Goal: Information Seeking & Learning: Learn about a topic

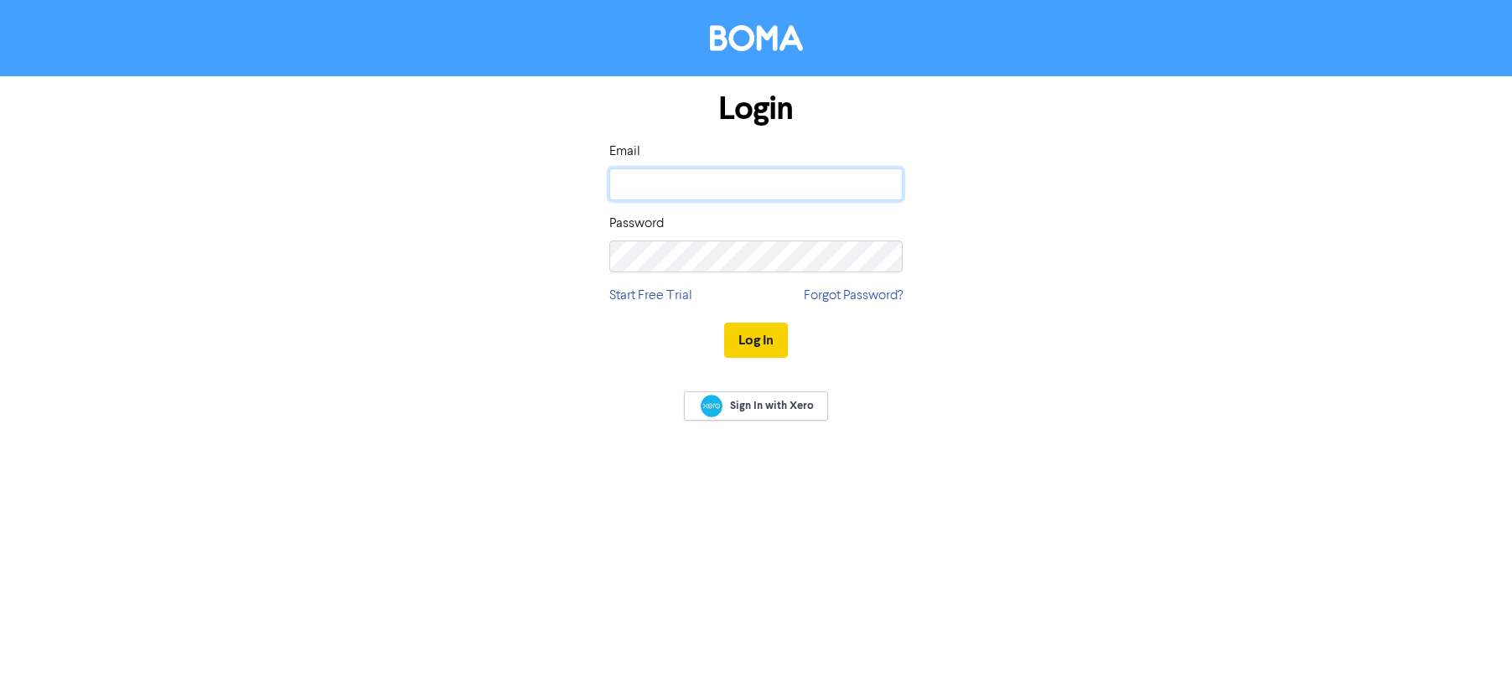
type input "[PERSON_NAME][EMAIL_ADDRESS][DOMAIN_NAME]"
drag, startPoint x: 745, startPoint y: 336, endPoint x: 737, endPoint y: 382, distance: 46.7
click at [745, 340] on button "Log In" at bounding box center [756, 340] width 64 height 35
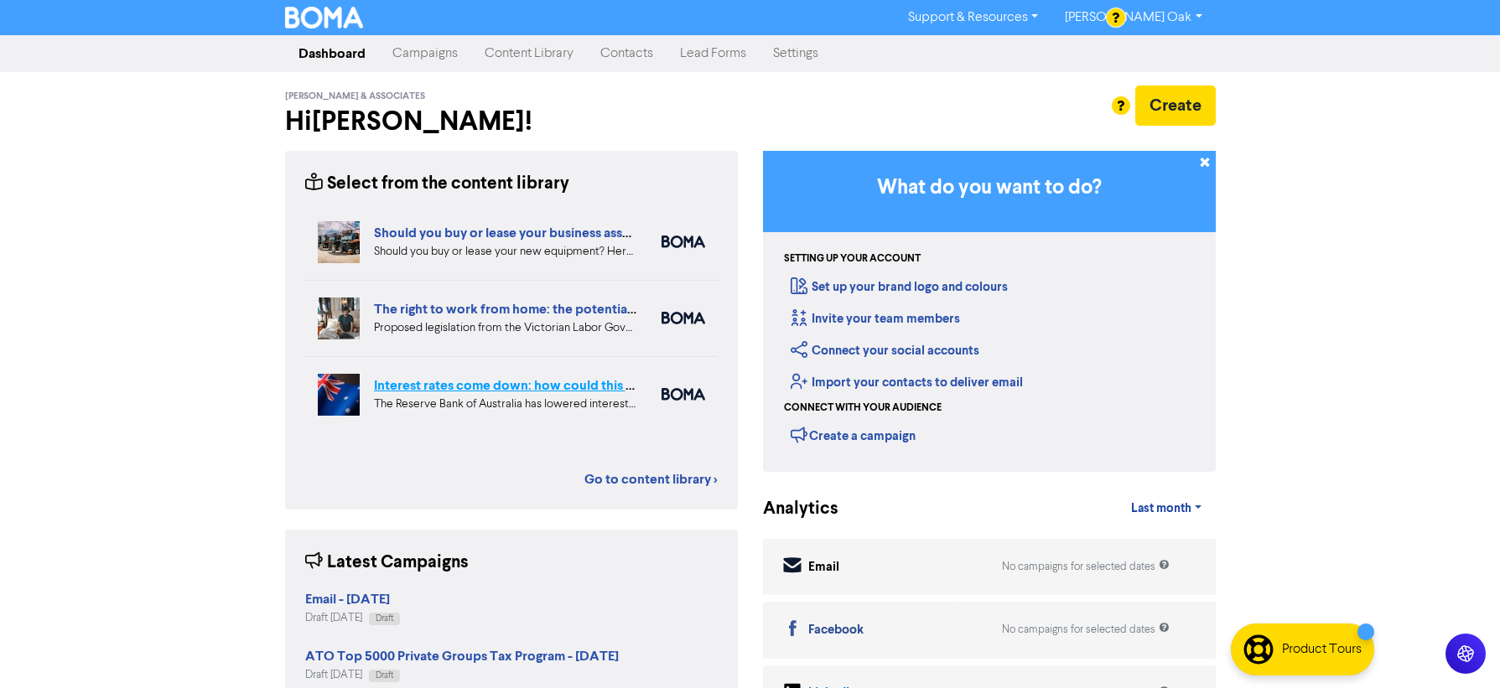
click at [485, 380] on link "Interest rates come down: how could this affect your business finances?" at bounding box center [590, 385] width 433 height 17
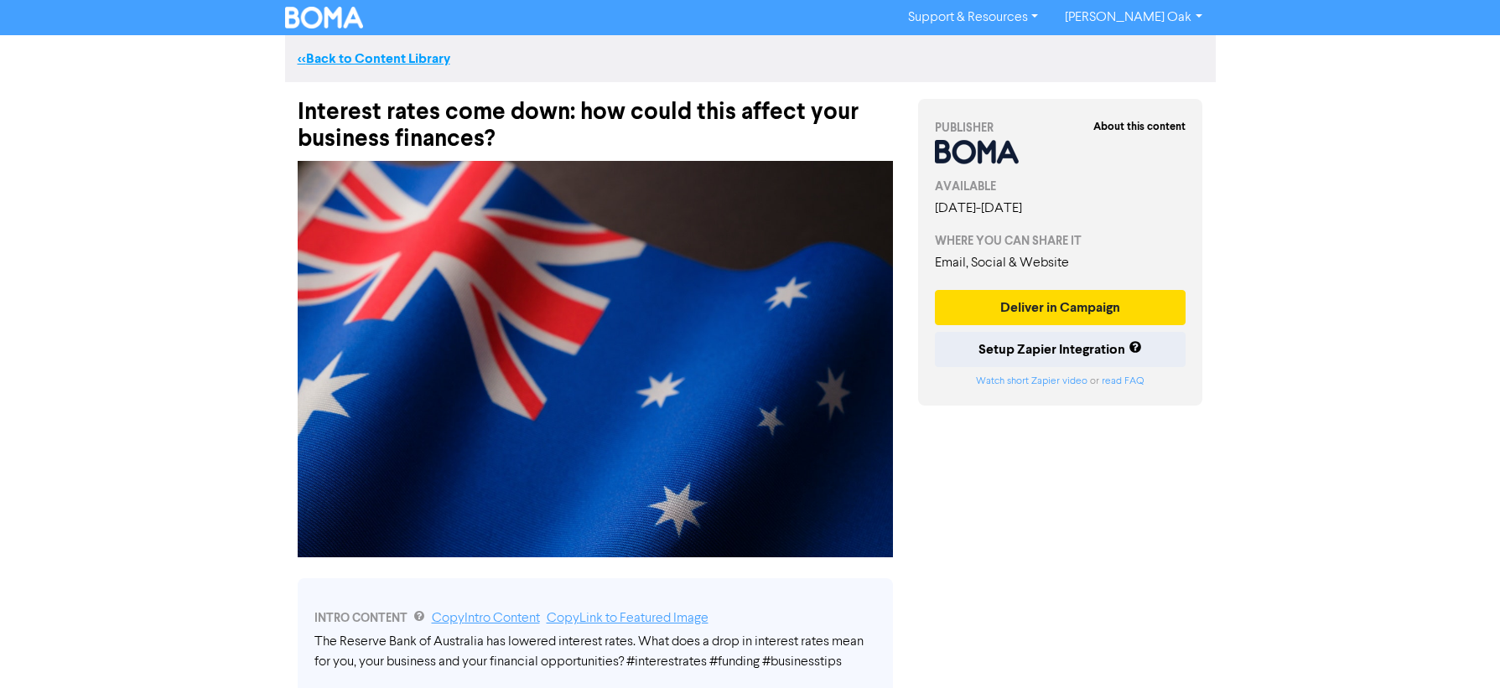
click at [345, 58] on link "<< Back to Content Library" at bounding box center [374, 58] width 153 height 17
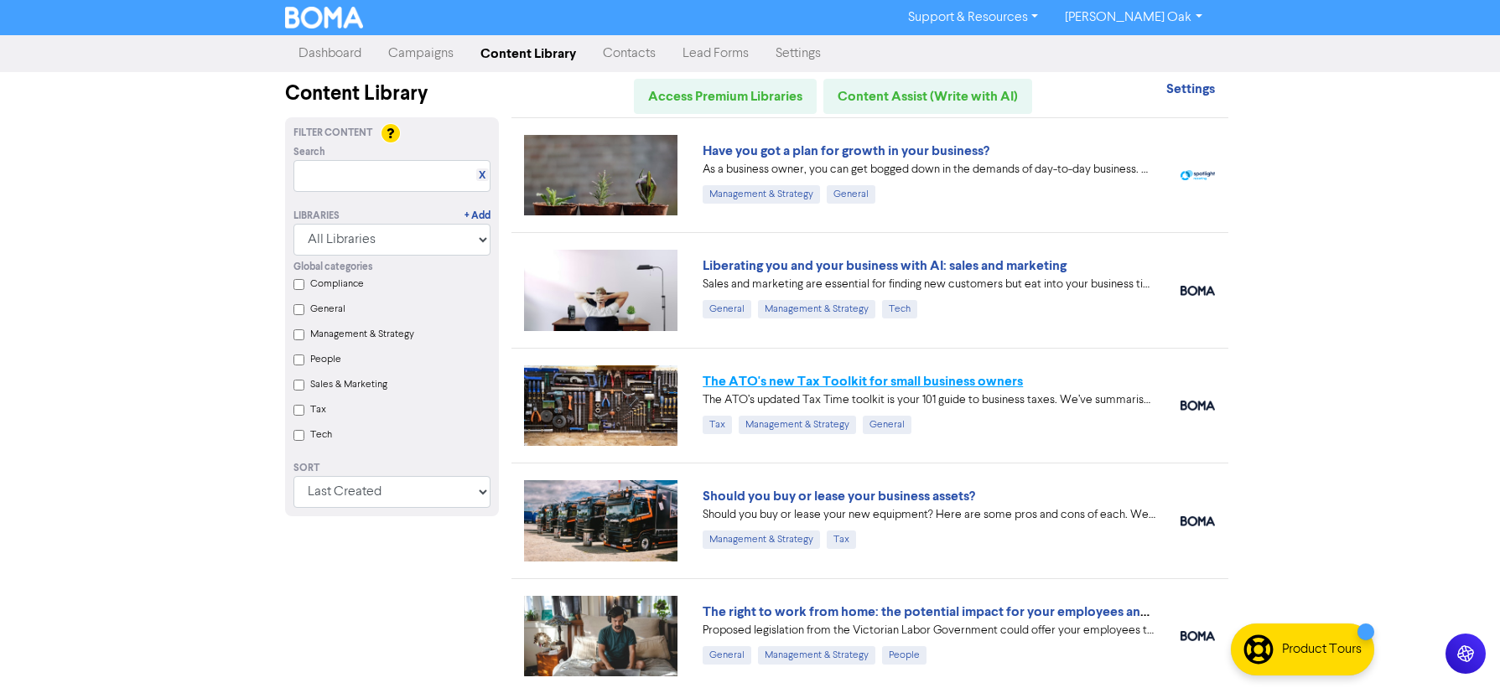
click at [837, 377] on link "The ATO's new Tax Toolkit for small business owners" at bounding box center [863, 381] width 320 height 17
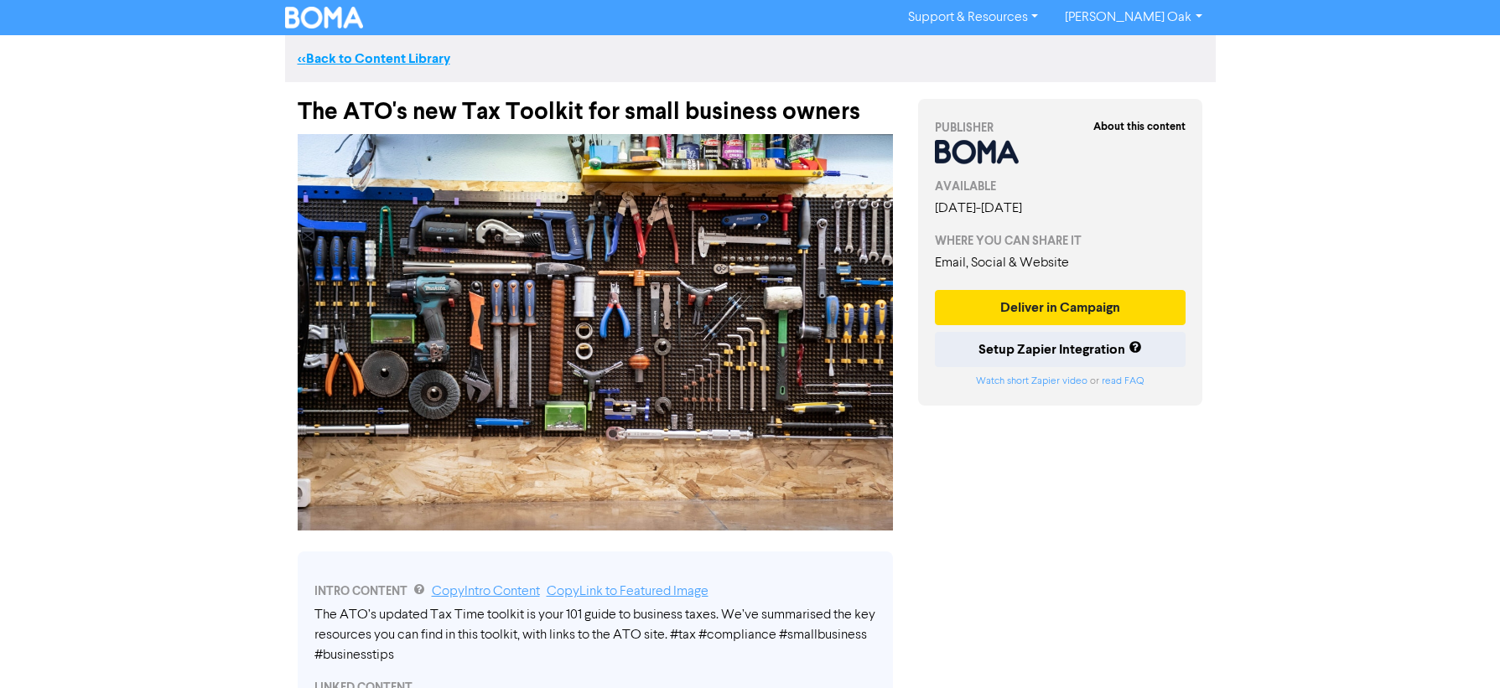
click at [336, 57] on link "<< Back to Content Library" at bounding box center [374, 58] width 153 height 17
